Goal: Transaction & Acquisition: Purchase product/service

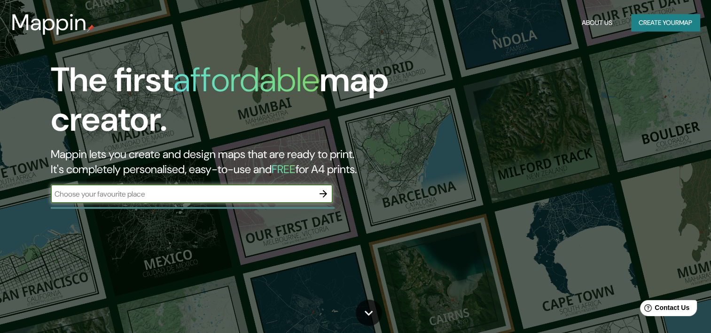
click at [187, 198] on input "text" at bounding box center [182, 193] width 263 height 11
type input "zona industrial slp"
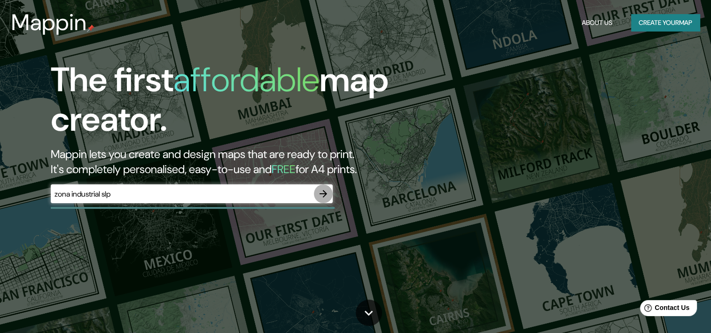
click at [317, 188] on button "button" at bounding box center [323, 193] width 19 height 19
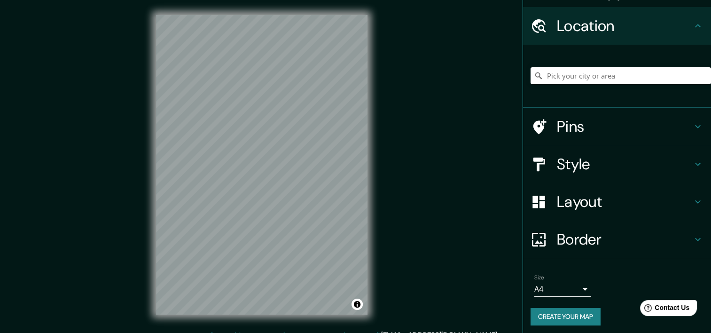
scroll to position [26, 0]
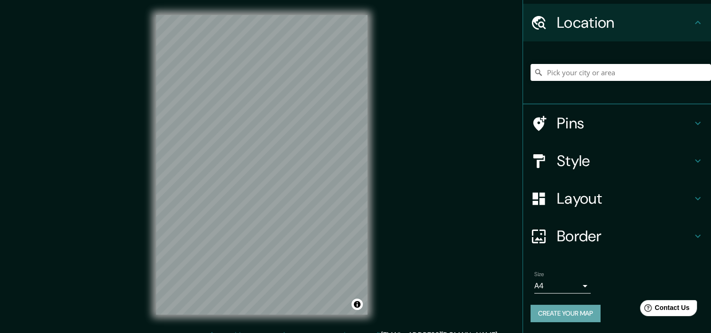
click at [562, 312] on button "Create your map" at bounding box center [566, 313] width 70 height 17
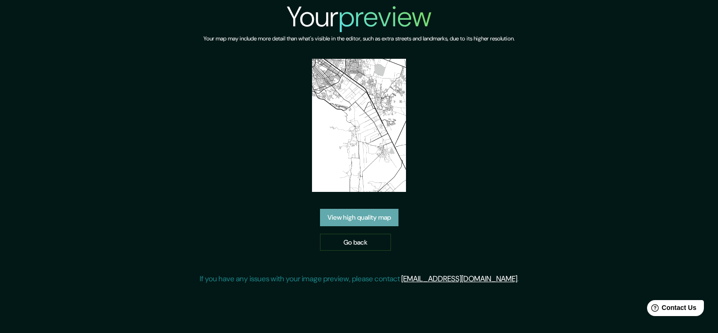
click at [385, 214] on link "View high quality map" at bounding box center [359, 217] width 78 height 17
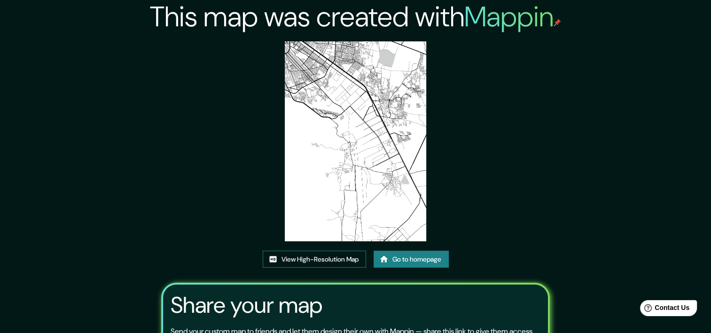
click at [329, 259] on link "View High-Resolution Map" at bounding box center [314, 258] width 103 height 17
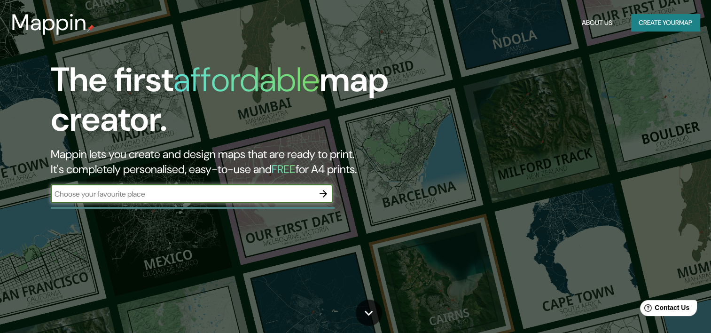
click at [211, 190] on input "text" at bounding box center [182, 193] width 263 height 11
type input "zona industrial slp"
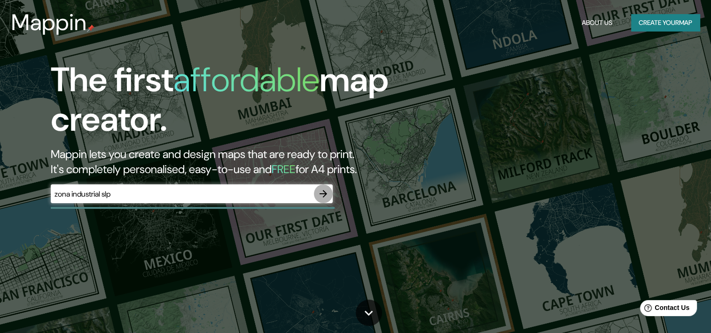
click at [328, 188] on icon "button" at bounding box center [323, 193] width 11 height 11
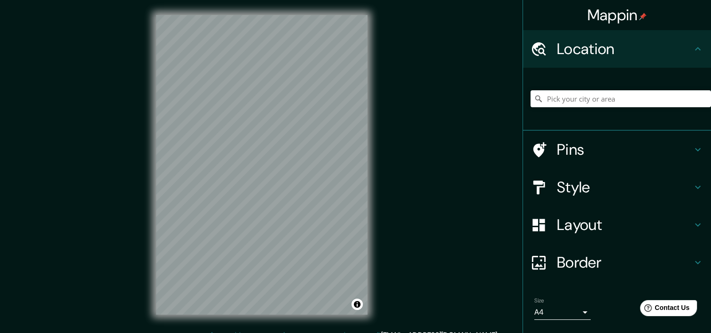
click at [380, 173] on div "© Mapbox © OpenStreetMap Improve this map" at bounding box center [262, 164] width 242 height 329
click at [577, 145] on h4 "Pins" at bounding box center [624, 149] width 135 height 19
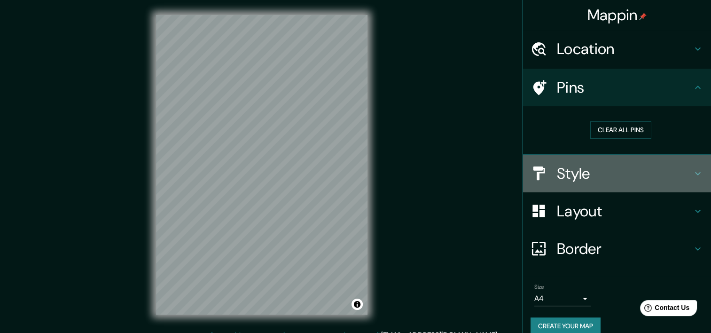
click at [577, 170] on h4 "Style" at bounding box center [624, 173] width 135 height 19
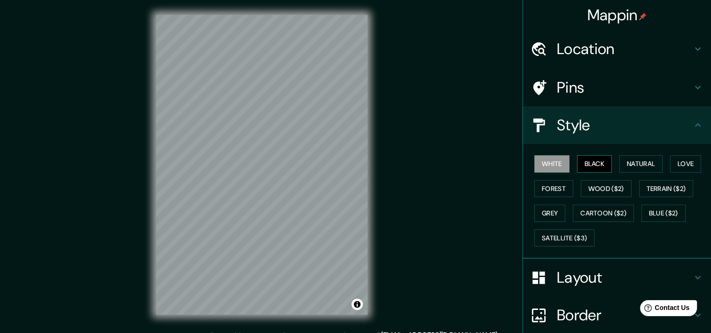
click at [586, 165] on button "Black" at bounding box center [594, 163] width 35 height 17
click at [629, 162] on button "Natural" at bounding box center [640, 163] width 43 height 17
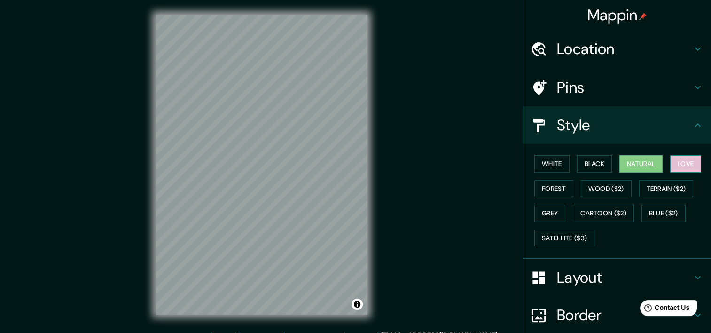
click at [672, 160] on button "Love" at bounding box center [685, 163] width 31 height 17
click at [546, 184] on button "Forest" at bounding box center [553, 188] width 39 height 17
click at [642, 161] on button "Natural" at bounding box center [640, 163] width 43 height 17
click at [544, 163] on button "White" at bounding box center [551, 163] width 35 height 17
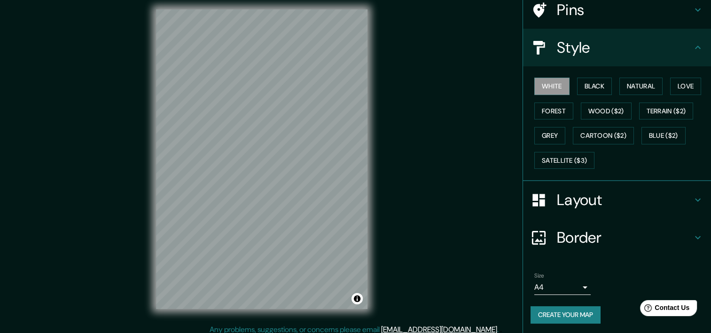
scroll to position [12, 0]
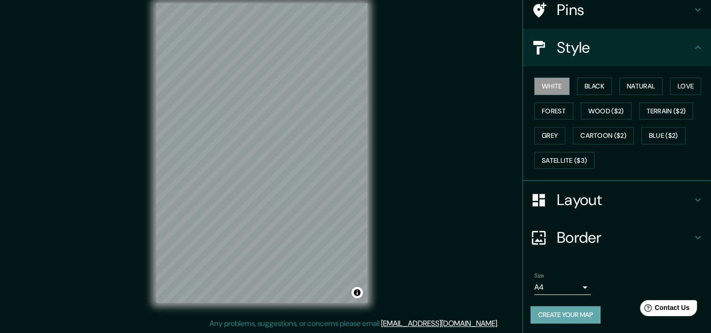
click at [577, 309] on button "Create your map" at bounding box center [566, 314] width 70 height 17
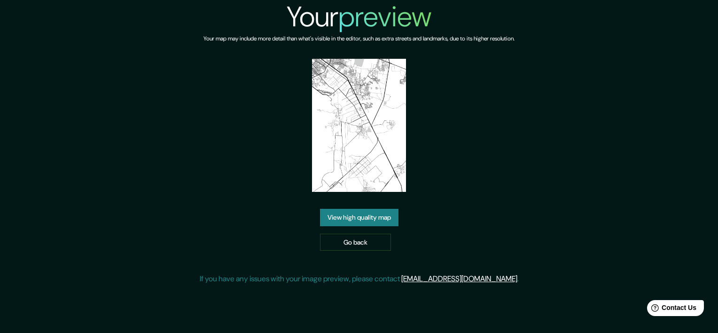
click at [347, 215] on link "View high quality map" at bounding box center [359, 217] width 78 height 17
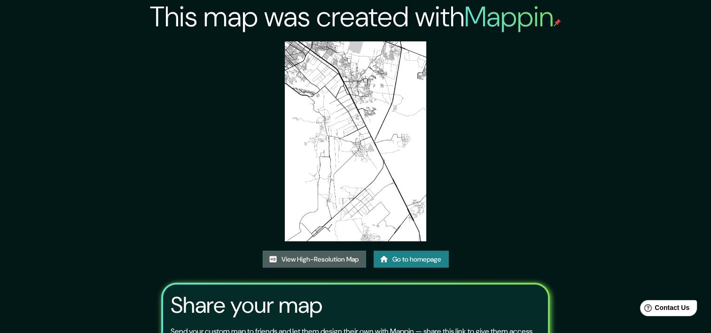
click at [333, 259] on link "View High-Resolution Map" at bounding box center [314, 258] width 103 height 17
